Goal: Use online tool/utility

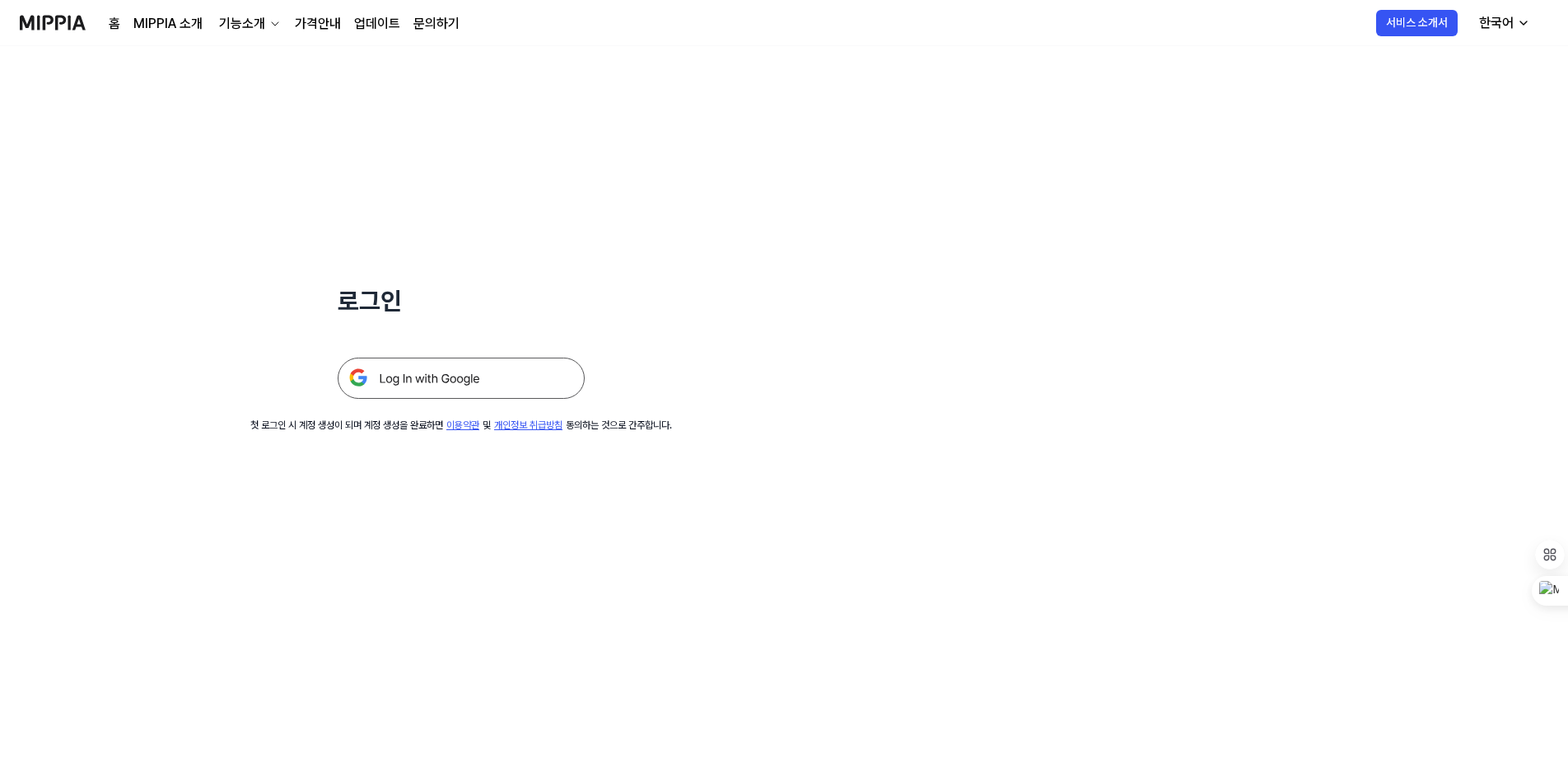
click at [367, 378] on img at bounding box center [461, 379] width 248 height 41
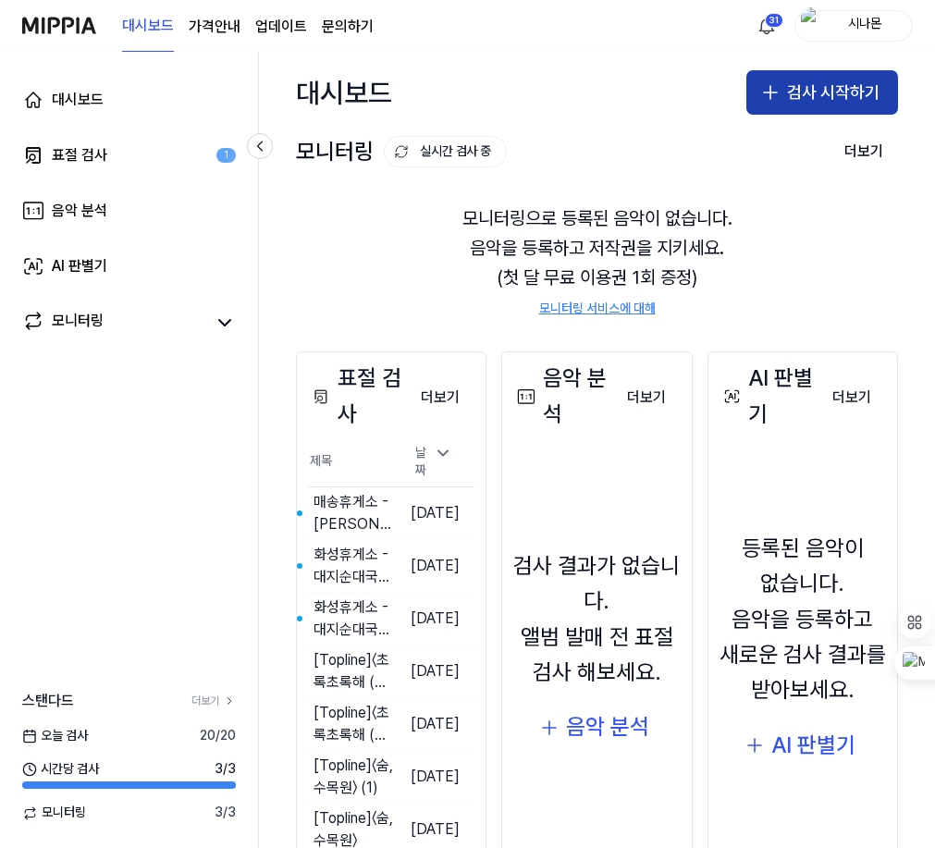
click at [796, 105] on button "검사 시작하기" at bounding box center [823, 92] width 152 height 44
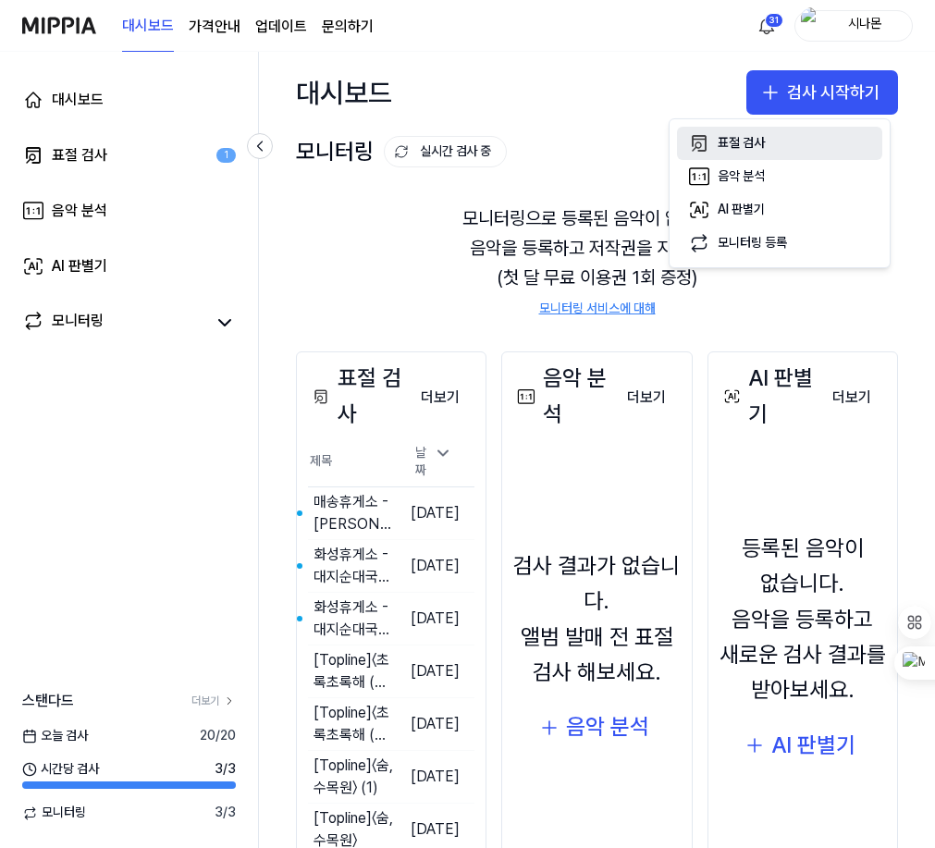
click at [738, 144] on div "표절 검사" at bounding box center [741, 143] width 47 height 19
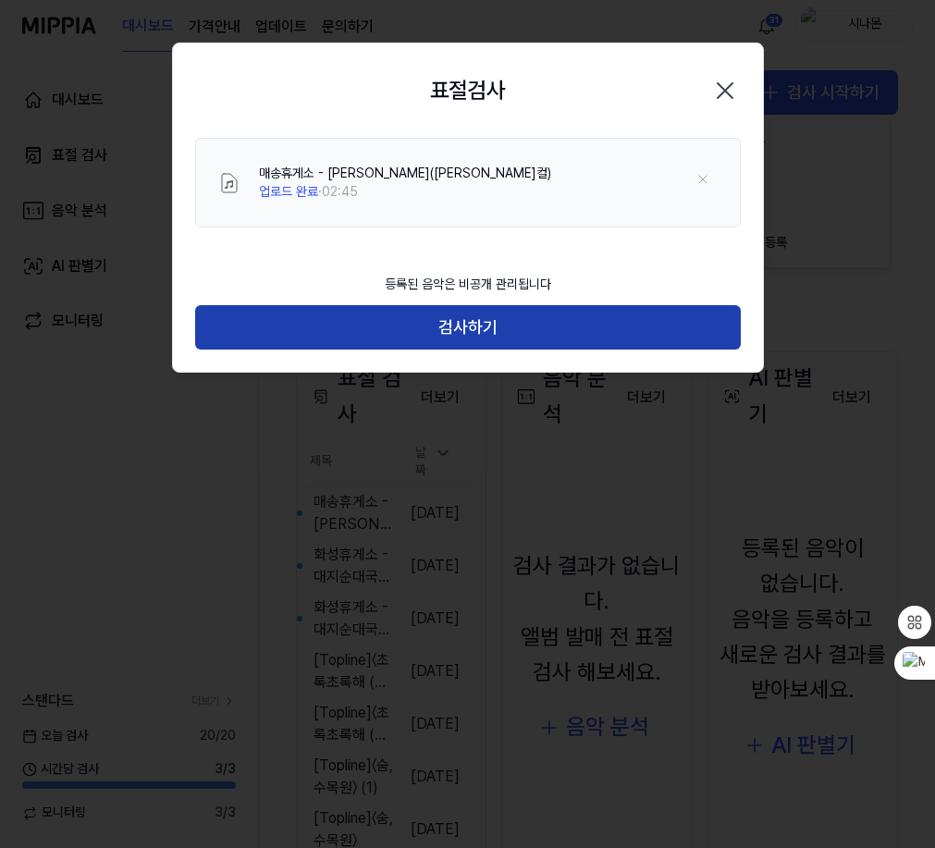
click at [457, 324] on button "검사하기" at bounding box center [468, 327] width 546 height 44
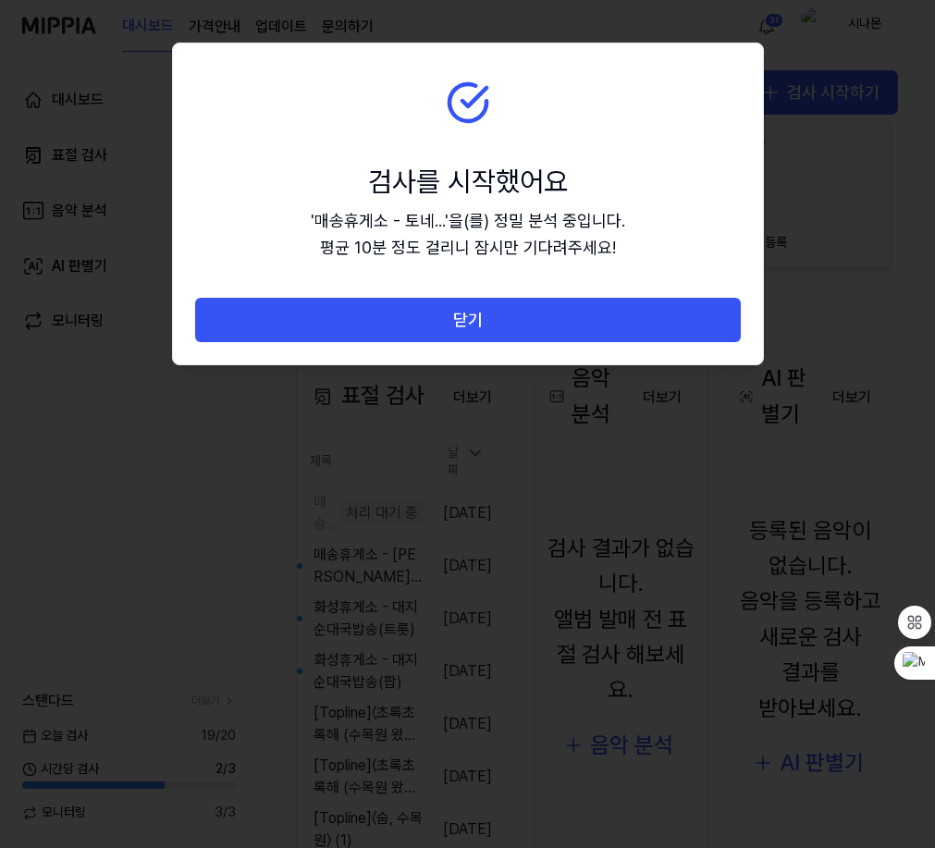
click at [457, 324] on button "닫기" at bounding box center [468, 320] width 546 height 44
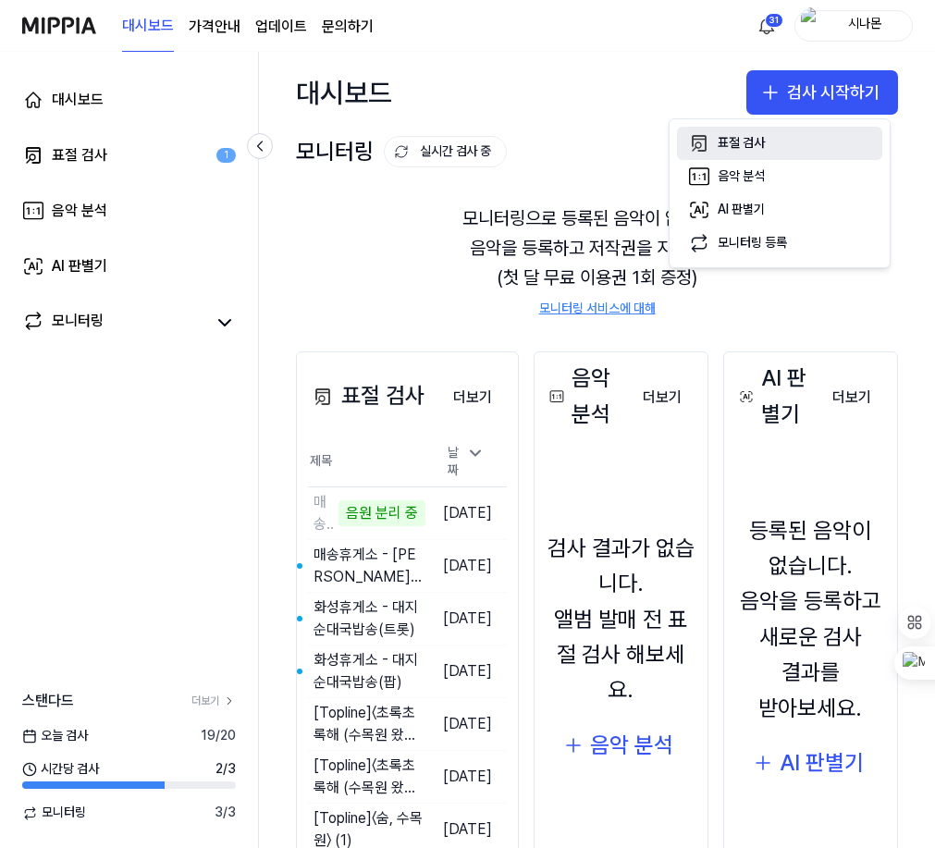
click at [748, 149] on div "표절 검사" at bounding box center [741, 143] width 47 height 19
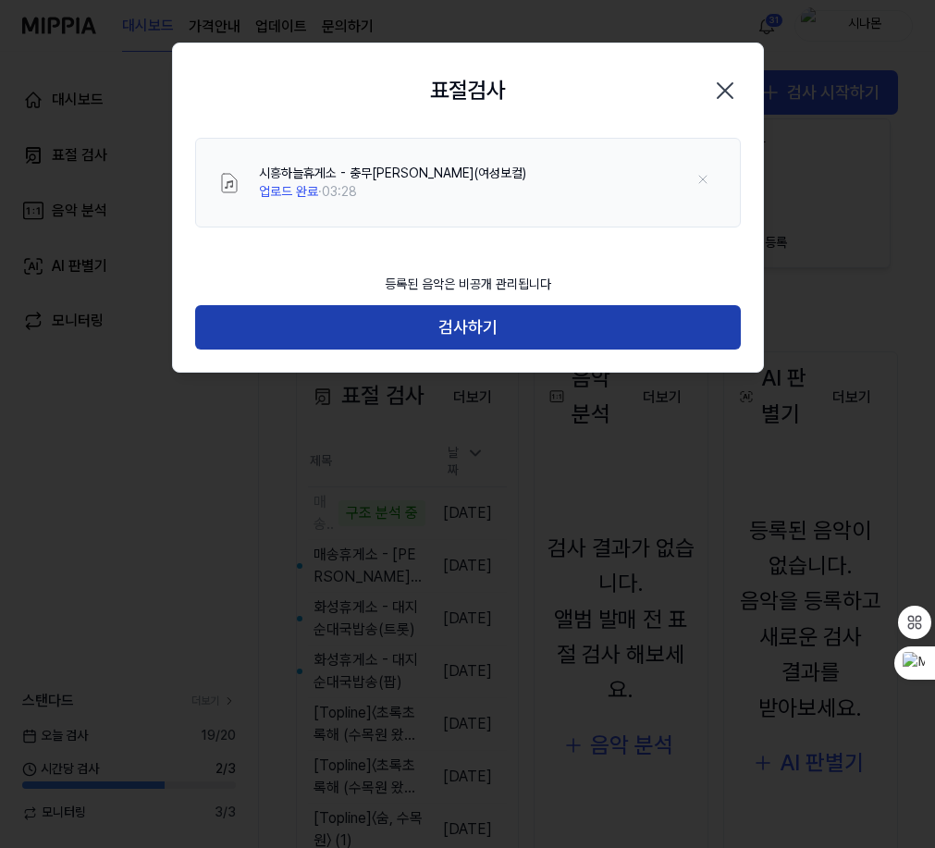
click at [465, 335] on button "검사하기" at bounding box center [468, 327] width 546 height 44
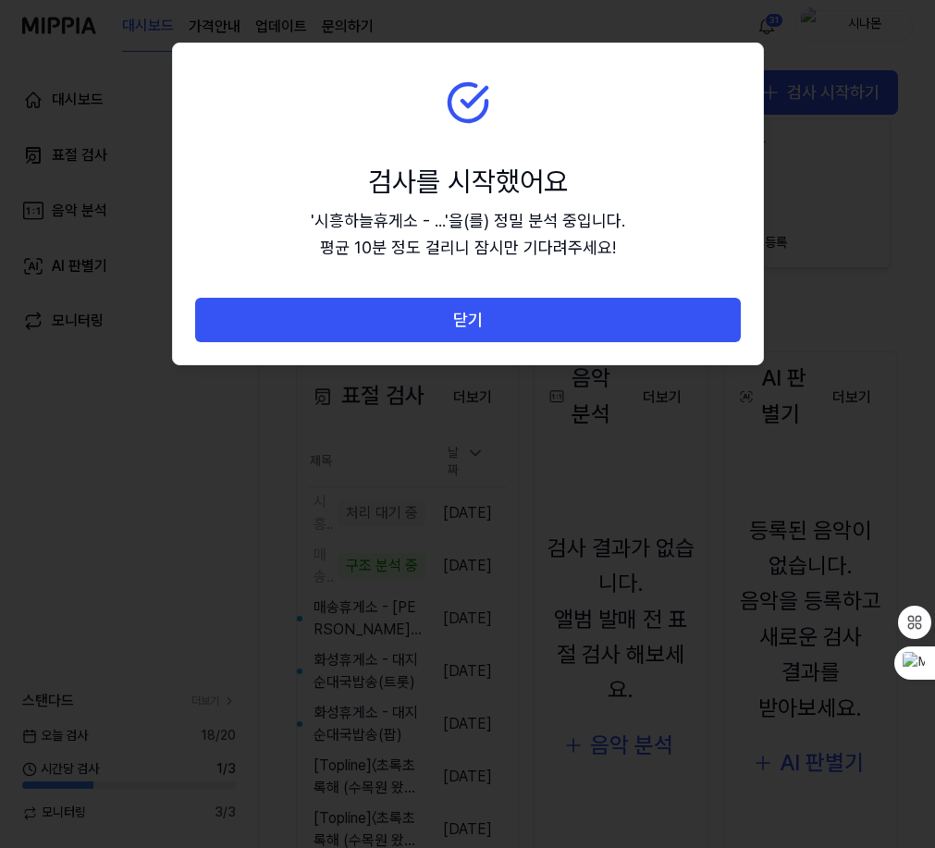
click at [465, 335] on button "닫기" at bounding box center [468, 320] width 546 height 44
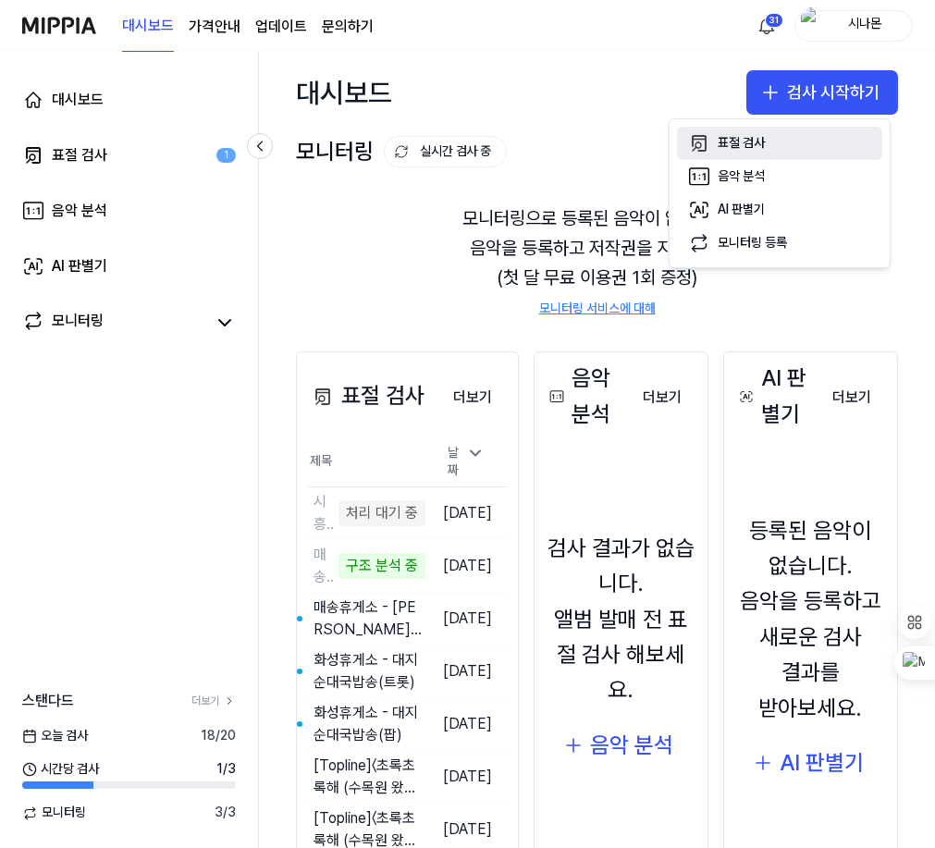
click at [751, 145] on div "표절 검사" at bounding box center [741, 143] width 47 height 19
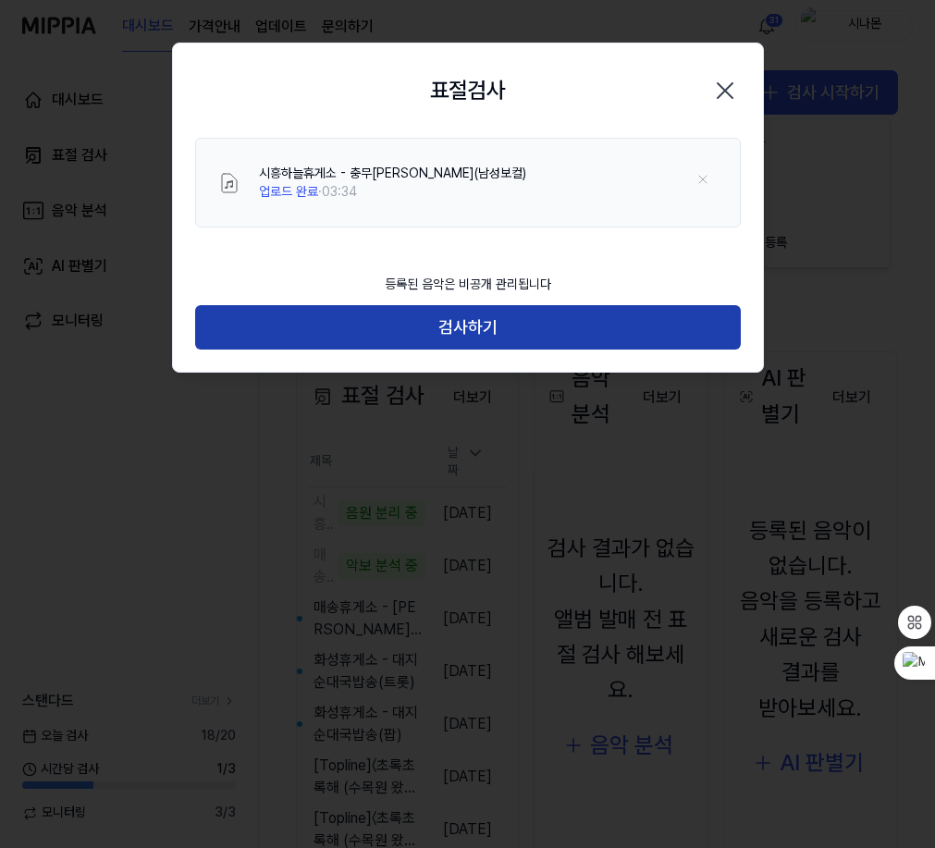
click at [466, 324] on button "검사하기" at bounding box center [468, 327] width 546 height 44
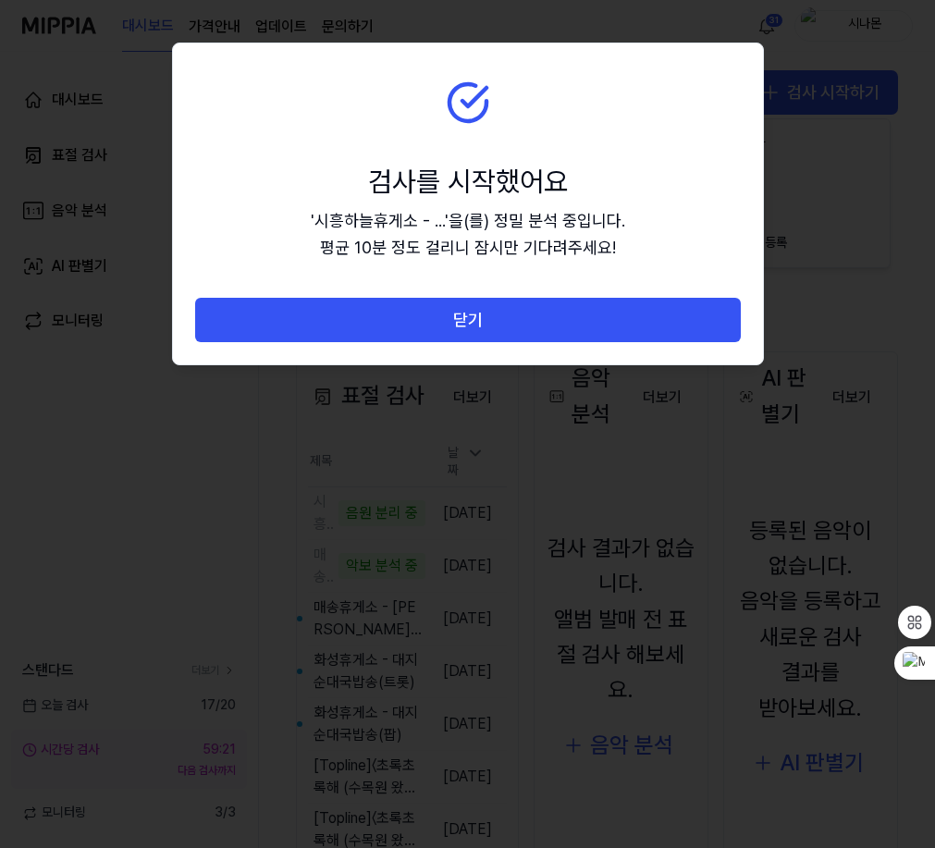
click at [466, 324] on button "닫기" at bounding box center [468, 320] width 546 height 44
